Goal: Task Accomplishment & Management: Complete application form

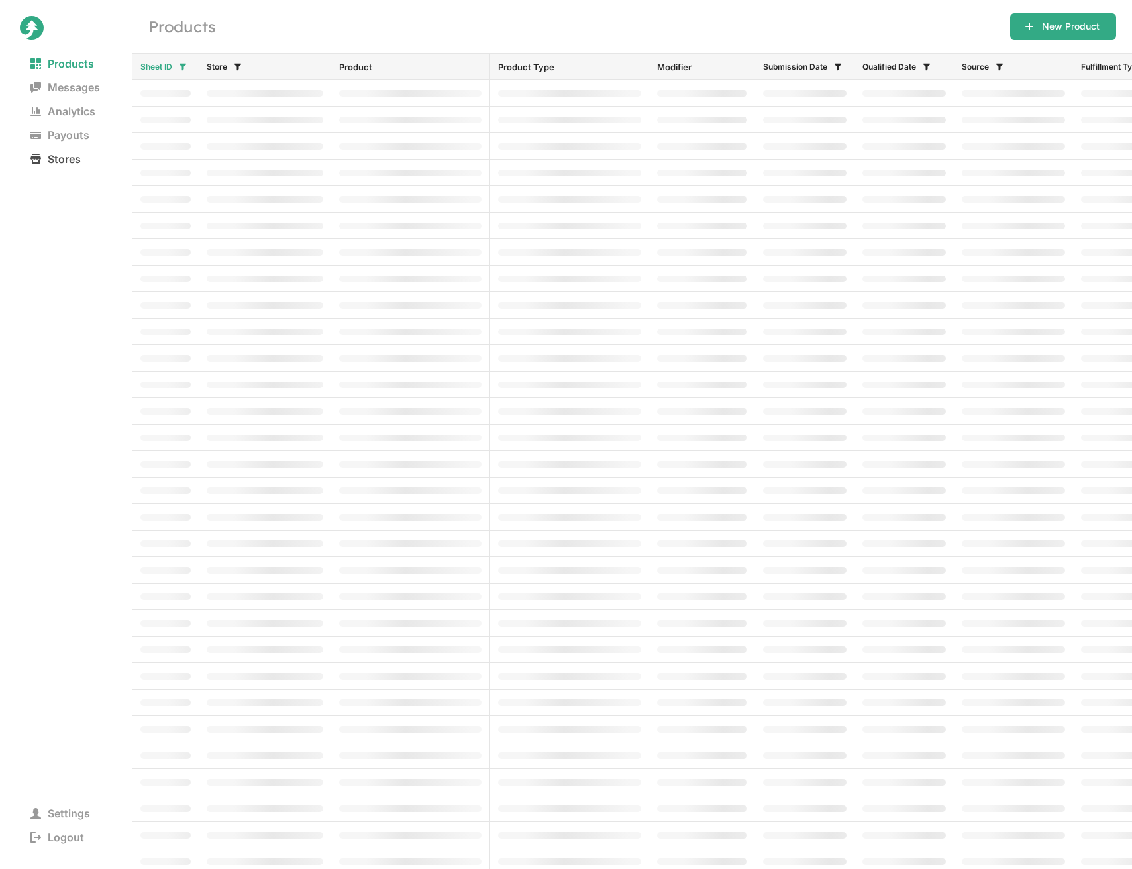
click at [62, 158] on span "Stores" at bounding box center [56, 159] width 72 height 19
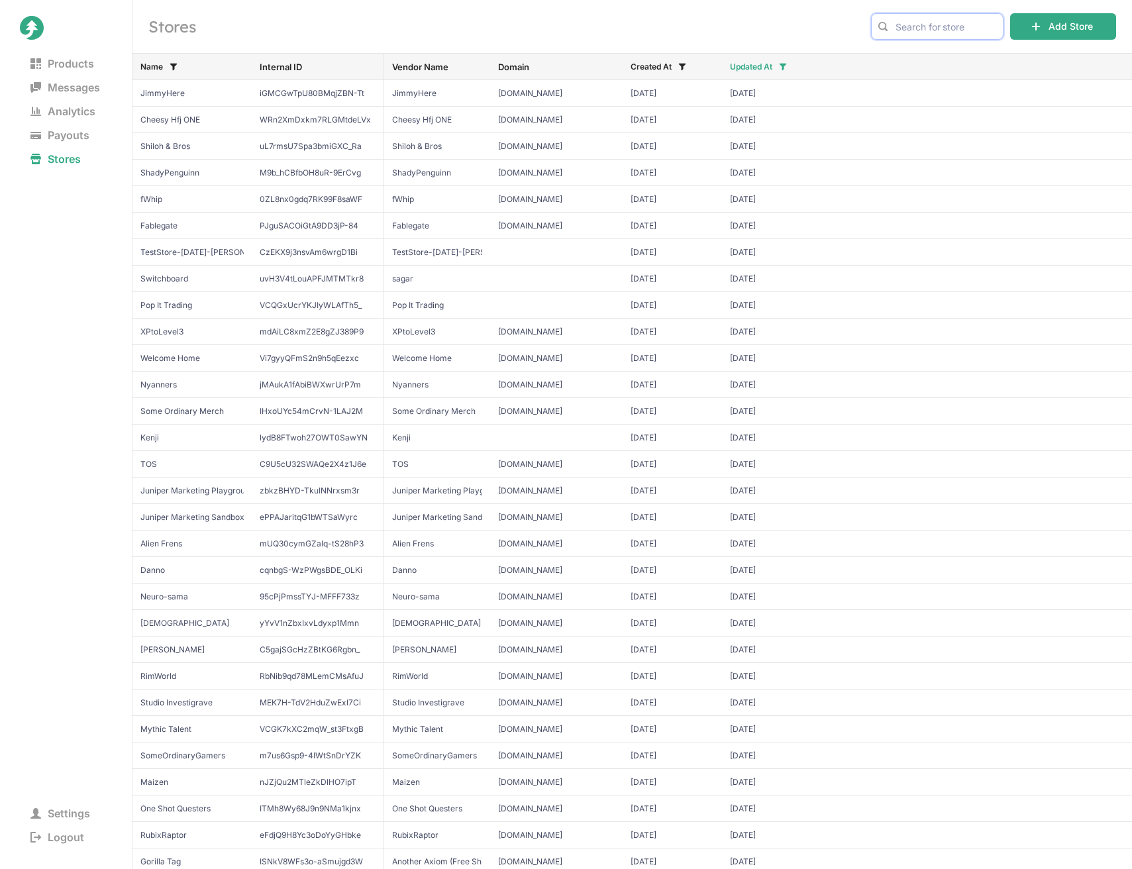
click at [921, 23] on input "text" at bounding box center [937, 26] width 132 height 26
type input "beyond the vale"
click at [841, 15] on div "Stores Add Store" at bounding box center [632, 26] width 1000 height 53
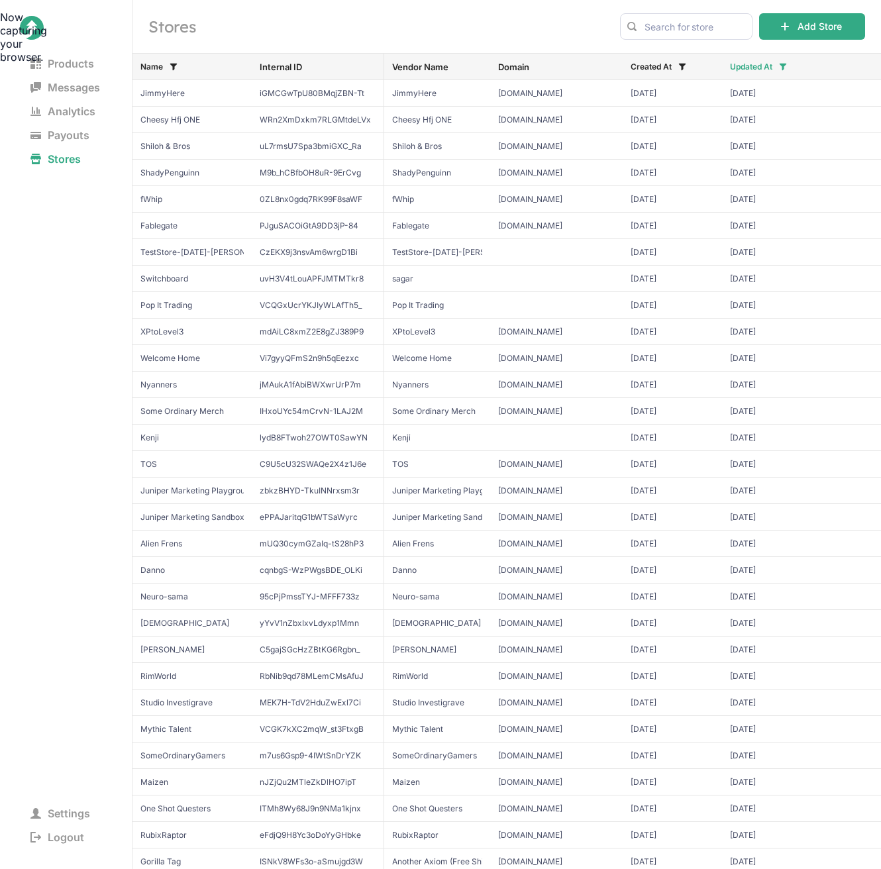
click at [0, 24] on div "Now capturing your browser." at bounding box center [0, 37] width 0 height 53
click at [690, 25] on input "text" at bounding box center [686, 26] width 132 height 26
type input "Beyond the Vale"
drag, startPoint x: 633, startPoint y: 53, endPoint x: 774, endPoint y: 34, distance: 142.3
click at [614, 25] on div "Stores Beyond the Vale Add Store" at bounding box center [506, 26] width 749 height 53
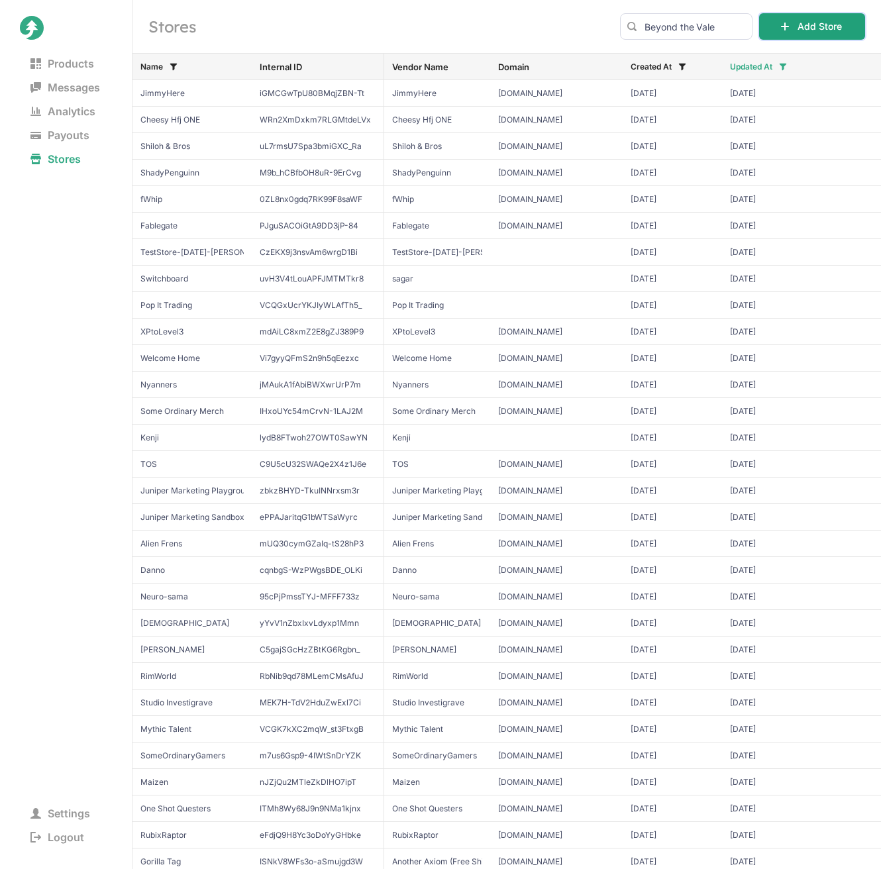
click at [808, 26] on button "Add Store" at bounding box center [812, 26] width 106 height 26
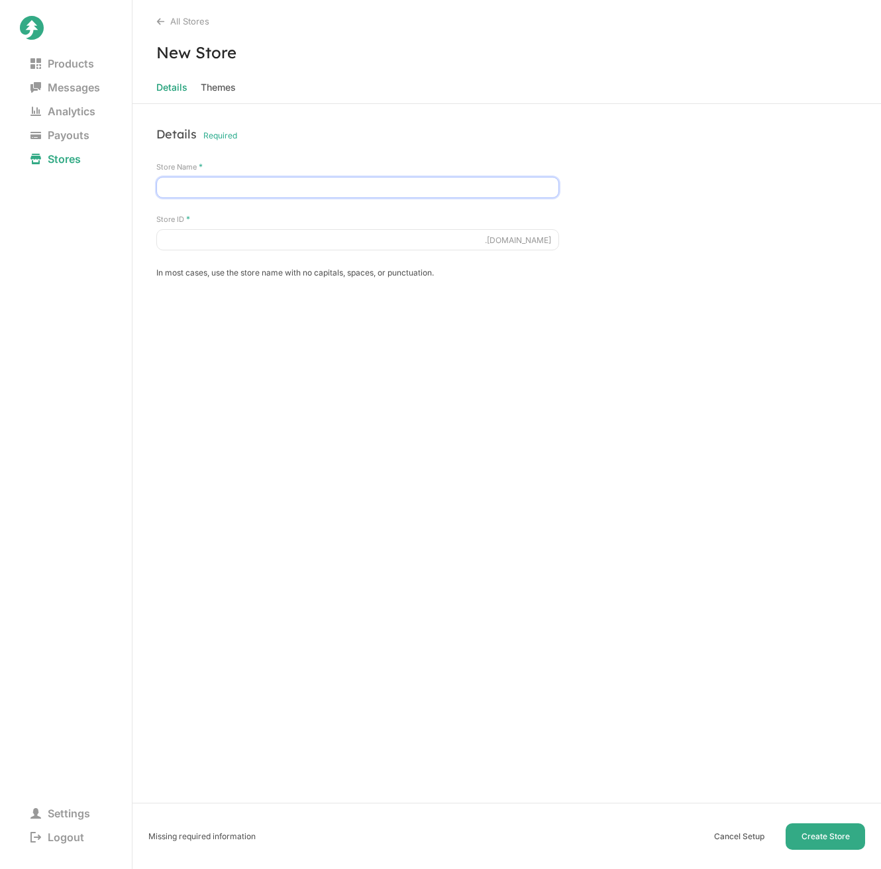
click at [229, 189] on input "Store Name *" at bounding box center [357, 187] width 403 height 21
type input "Beyond the Vale"
type input "beyondthevale"
click at [210, 85] on span "Themes" at bounding box center [218, 87] width 35 height 19
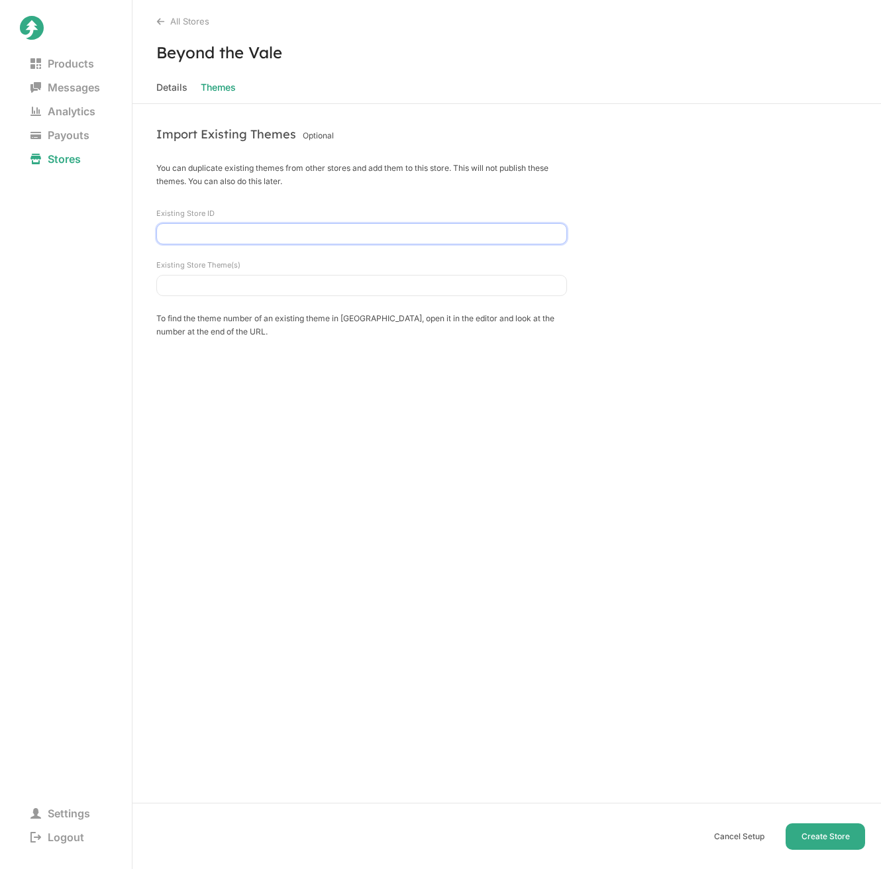
click at [225, 231] on input "Existing Store ID" at bounding box center [361, 233] width 411 height 21
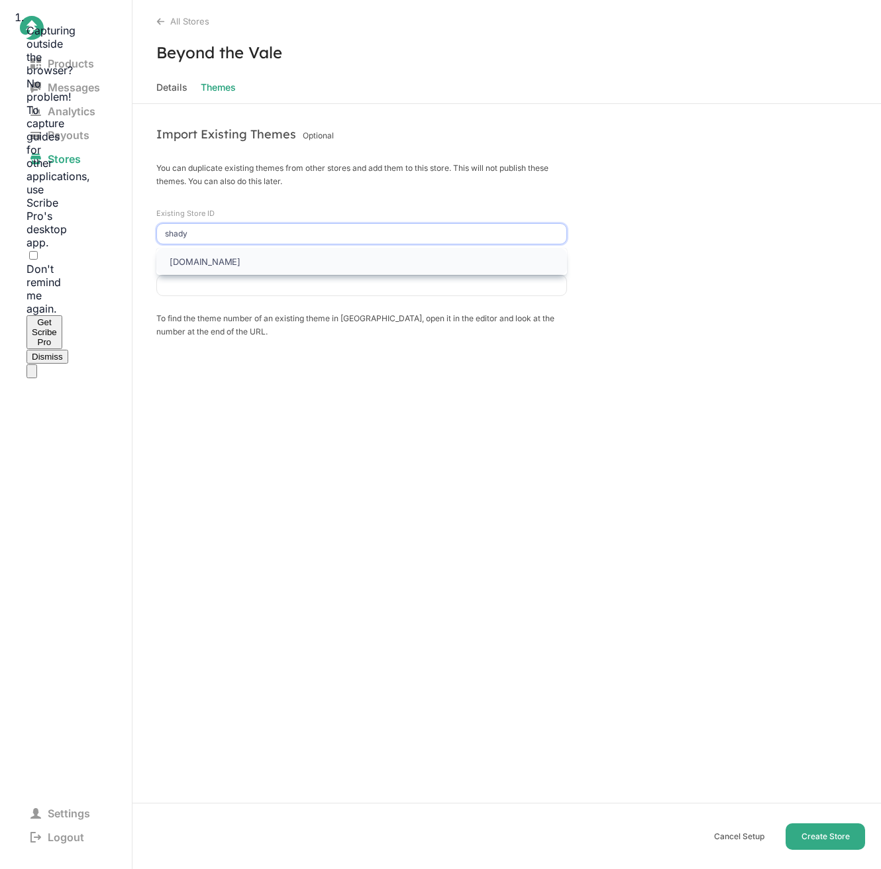
click at [219, 258] on span "[DOMAIN_NAME]" at bounding box center [205, 261] width 71 height 11
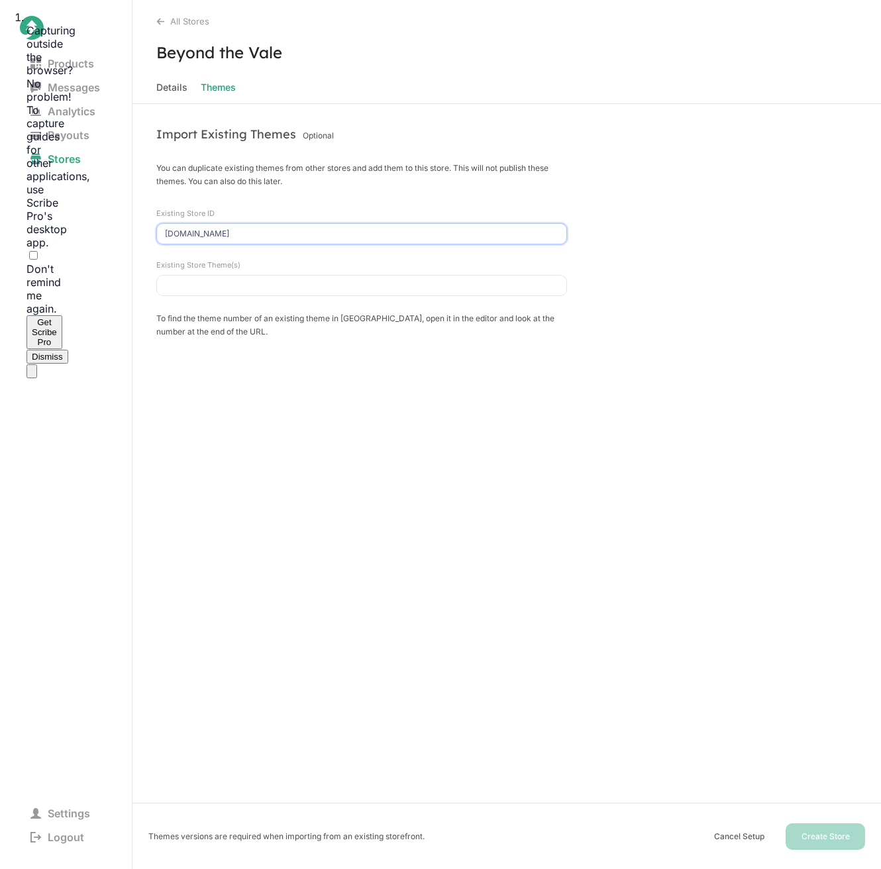
type input "[DOMAIN_NAME]"
click at [204, 285] on input "Existing Store Theme(s)" at bounding box center [361, 285] width 411 height 21
paste input "5"
type input "5"
click at [608, 435] on div "Import Existing Themes Optional You can duplicate existing themes from other st…" at bounding box center [506, 486] width 749 height 765
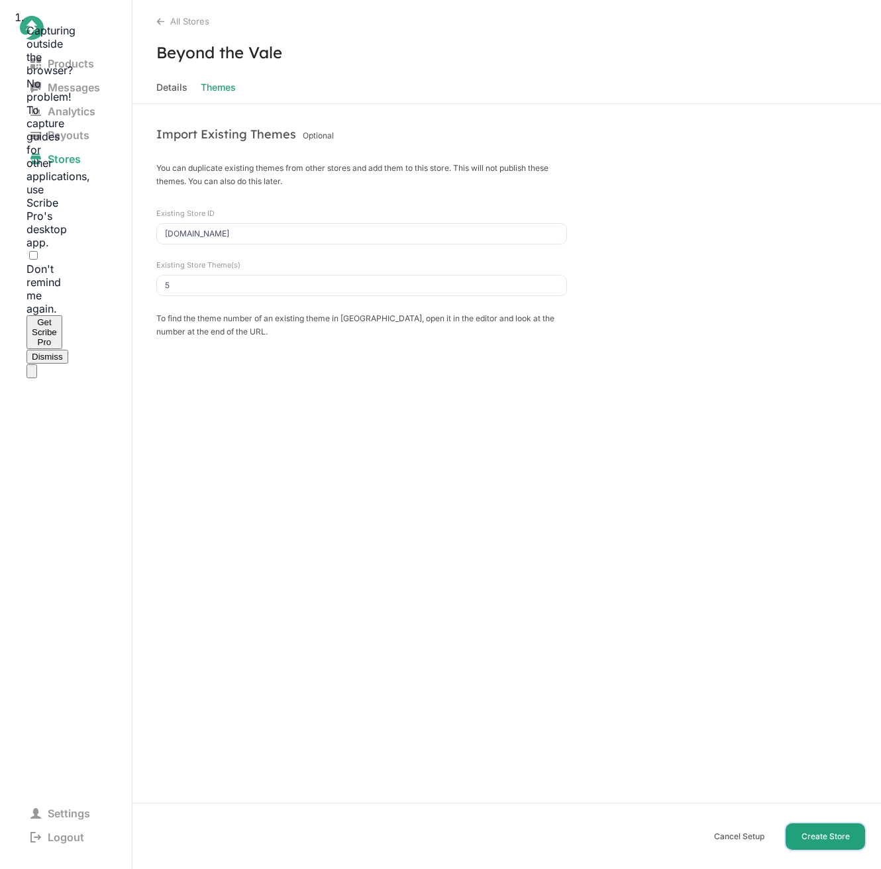
click at [823, 834] on button "Create Store" at bounding box center [825, 836] width 79 height 26
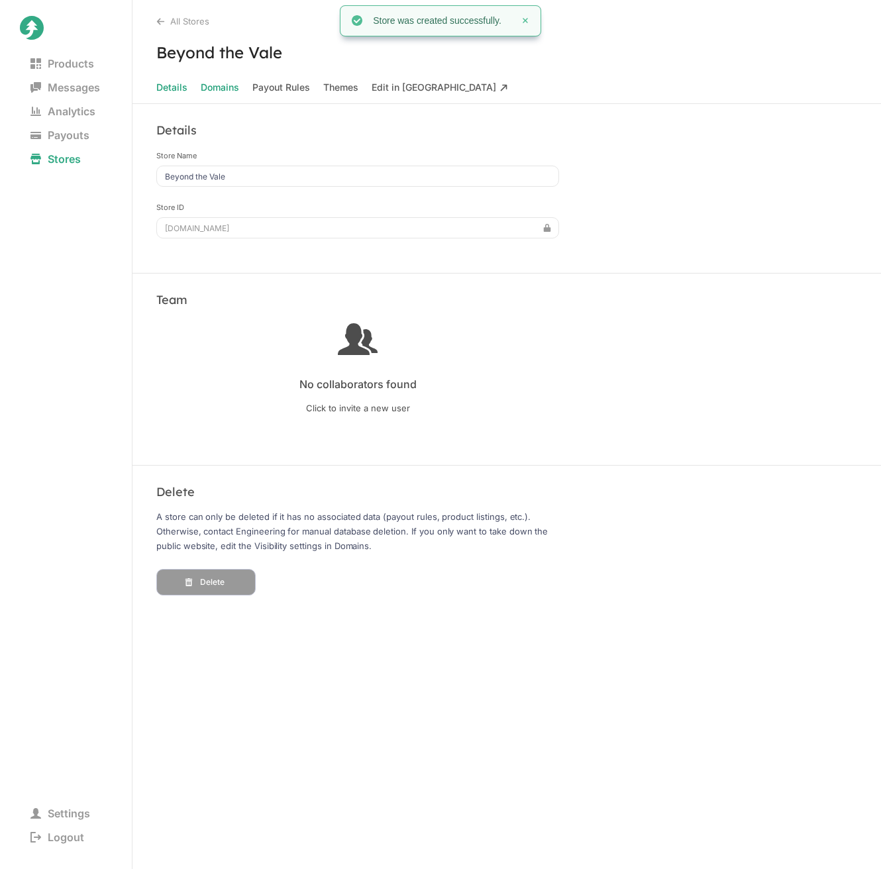
click at [235, 89] on span "Domains" at bounding box center [220, 87] width 38 height 19
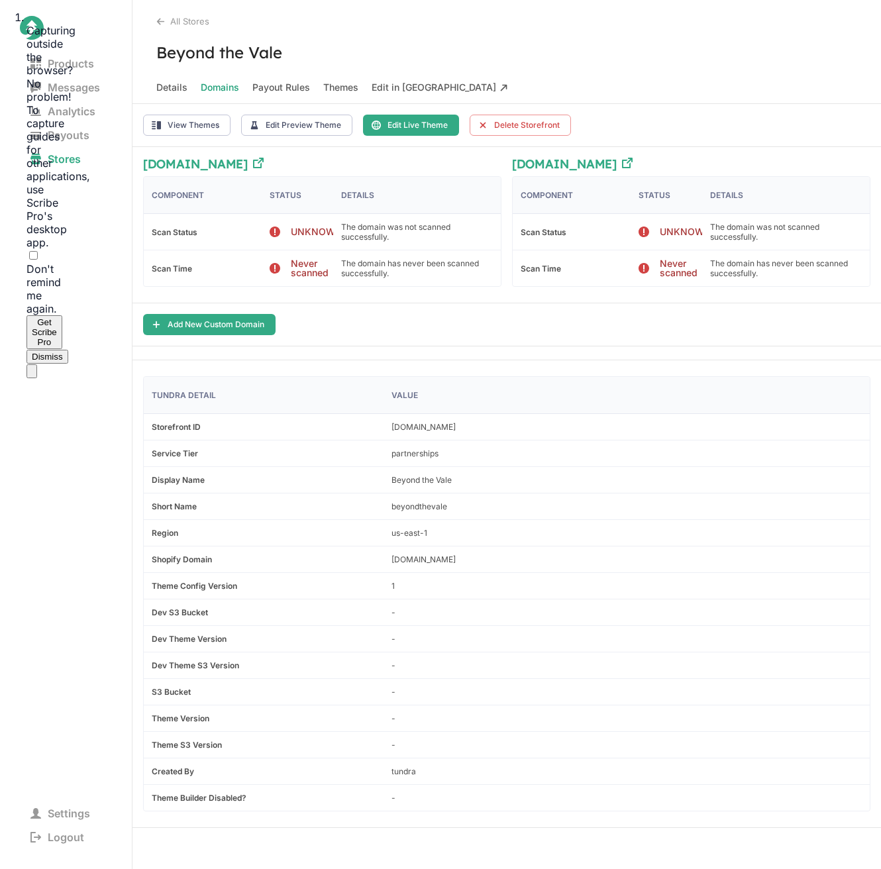
click at [398, 87] on Taiga "Edit in [GEOGRAPHIC_DATA]" at bounding box center [440, 87] width 136 height 19
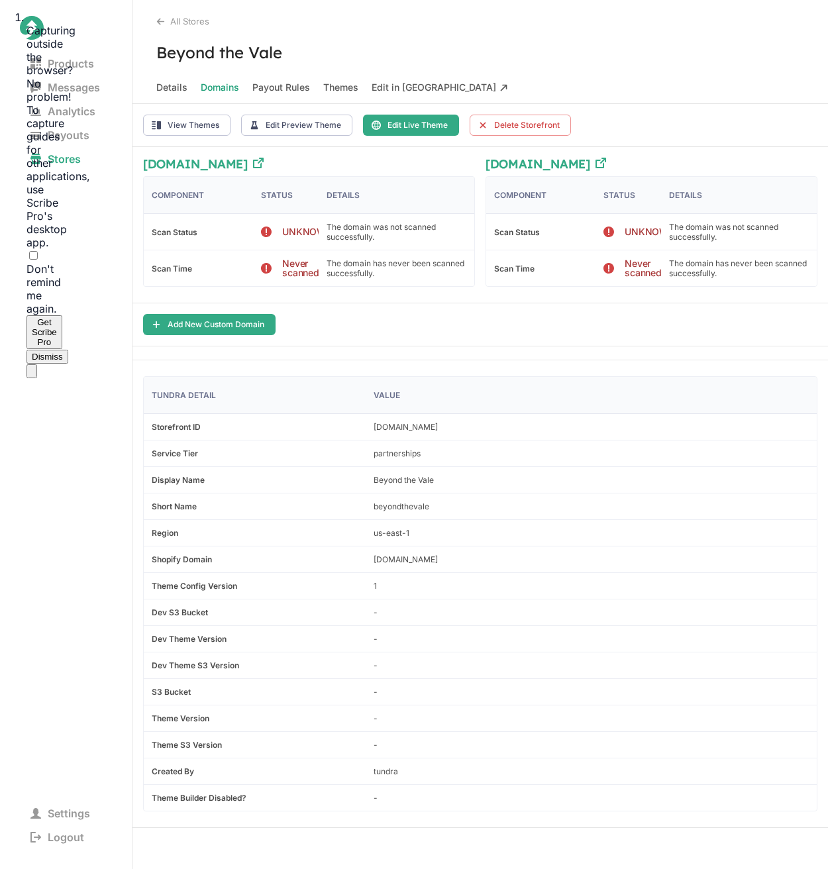
click at [405, 88] on Taiga "Edit in [GEOGRAPHIC_DATA]" at bounding box center [440, 87] width 136 height 19
